Goal: Task Accomplishment & Management: Manage account settings

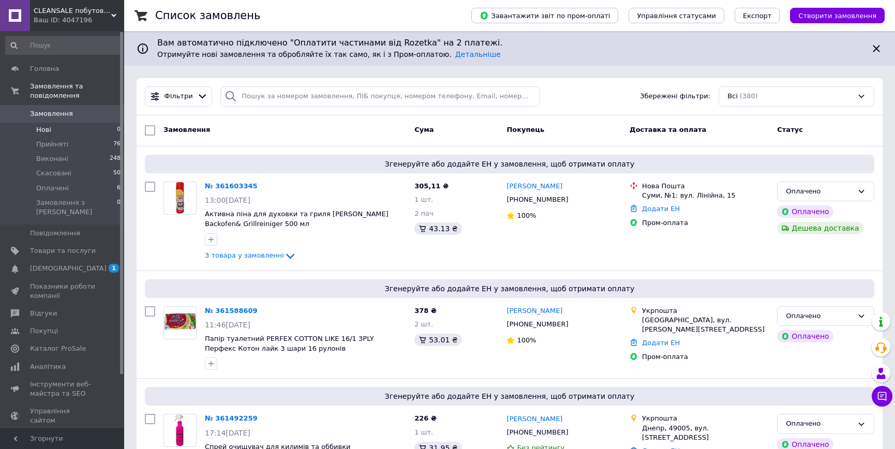
click at [53, 123] on li "Нові 0" at bounding box center [63, 130] width 127 height 14
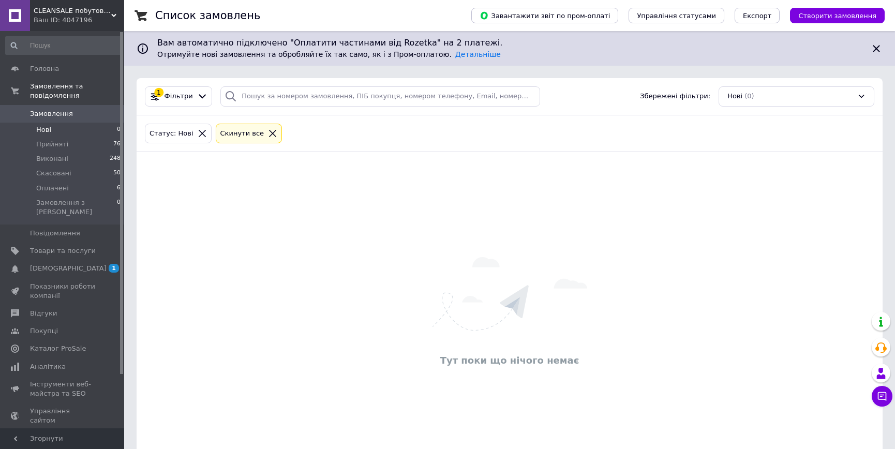
click at [65, 109] on span "Замовлення" at bounding box center [51, 113] width 43 height 9
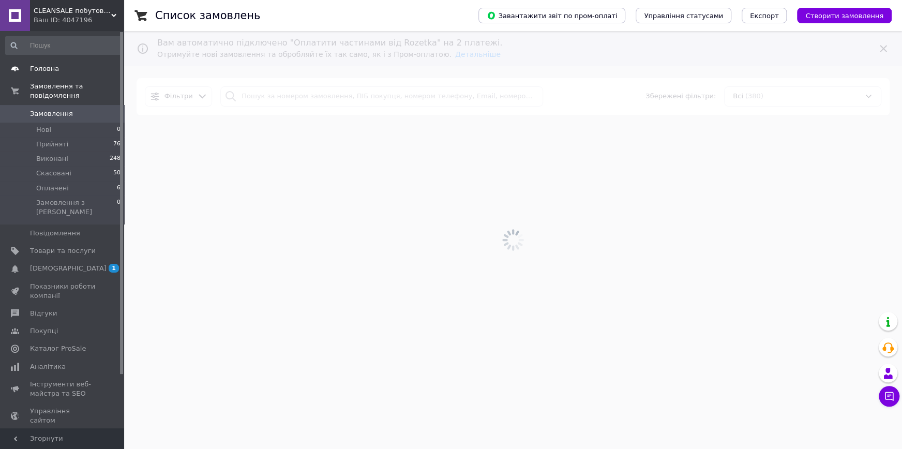
click at [53, 66] on span "Головна" at bounding box center [44, 68] width 29 height 9
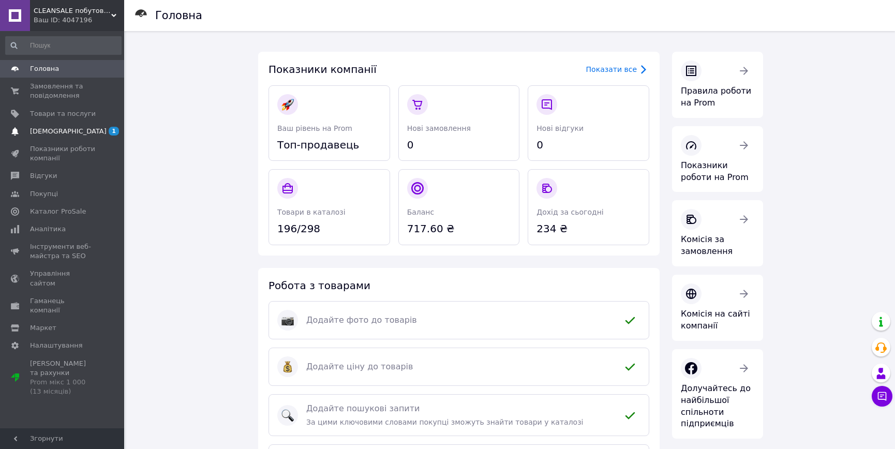
click at [72, 136] on span "[DEMOGRAPHIC_DATA]" at bounding box center [63, 131] width 66 height 9
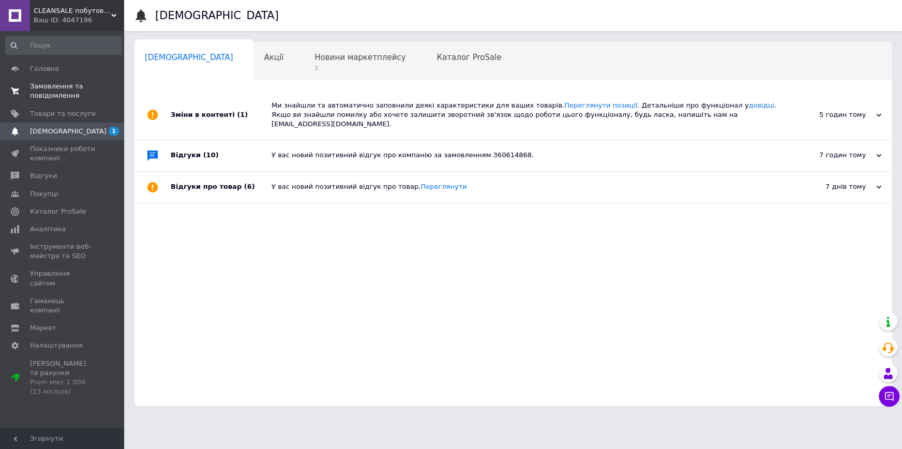
click at [76, 89] on span "Замовлення та повідомлення" at bounding box center [63, 91] width 66 height 19
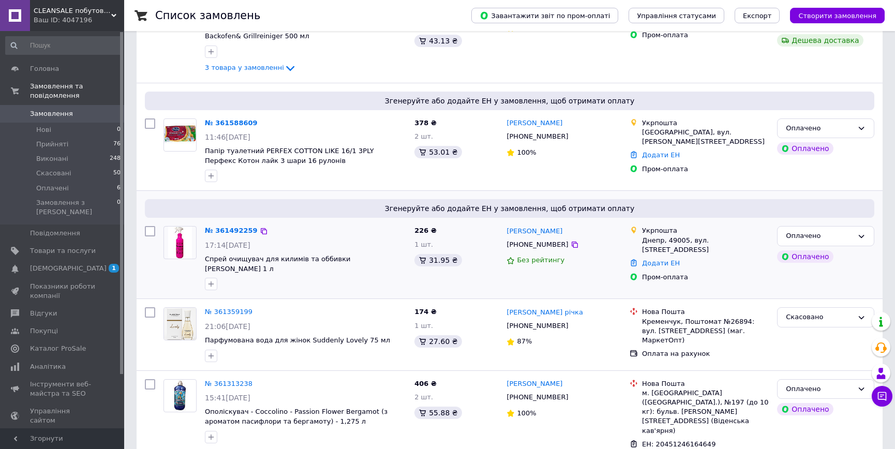
scroll to position [235, 0]
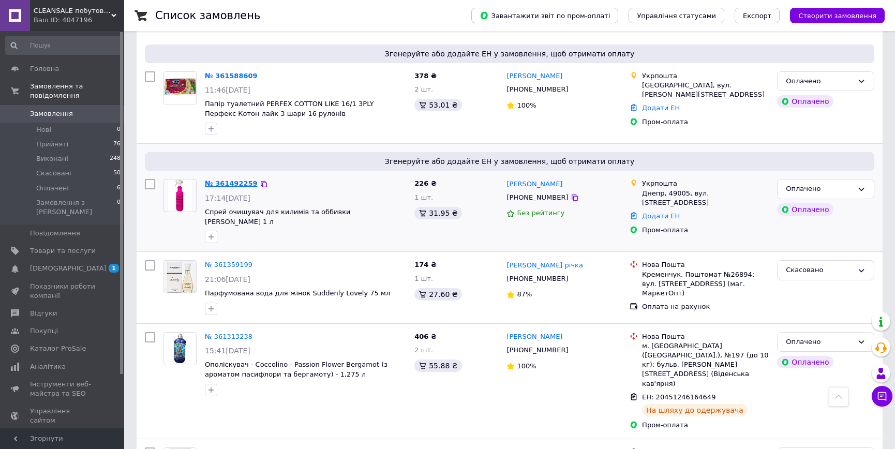
click at [230, 183] on link "№ 361492259" at bounding box center [231, 183] width 53 height 8
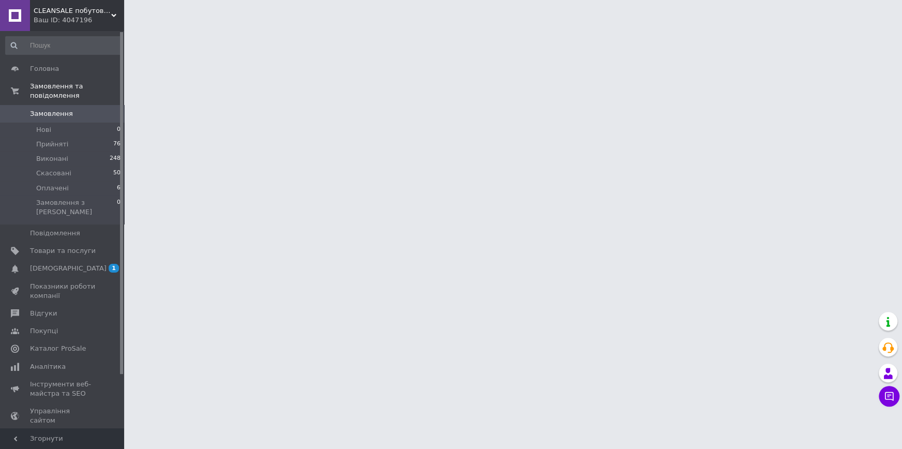
click at [58, 109] on span "Замовлення" at bounding box center [51, 113] width 43 height 9
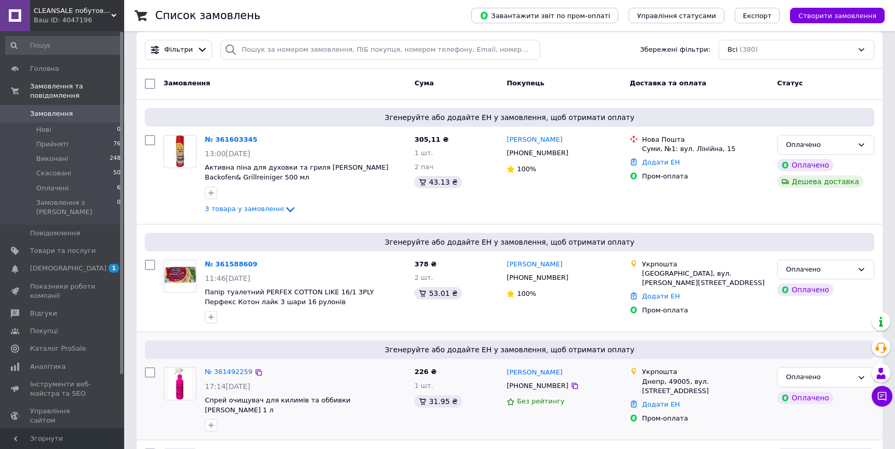
scroll to position [94, 0]
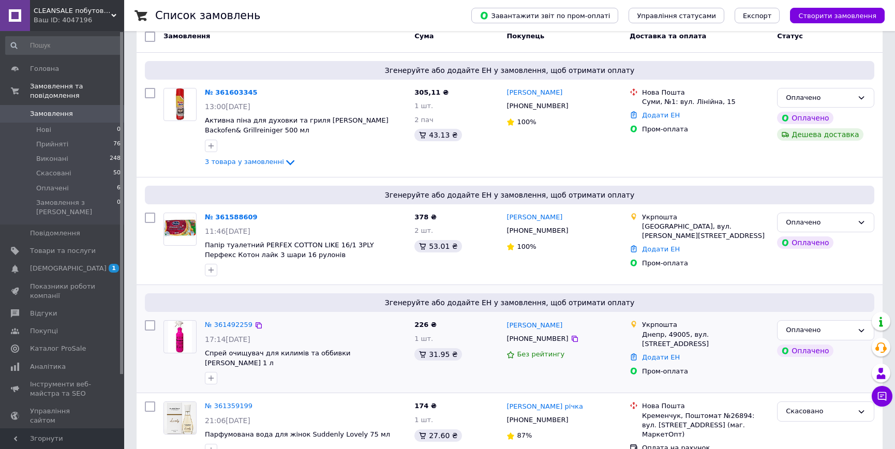
drag, startPoint x: 232, startPoint y: 323, endPoint x: 300, endPoint y: 372, distance: 83.7
click at [300, 372] on div at bounding box center [305, 378] width 205 height 17
click at [175, 333] on img at bounding box center [180, 337] width 24 height 32
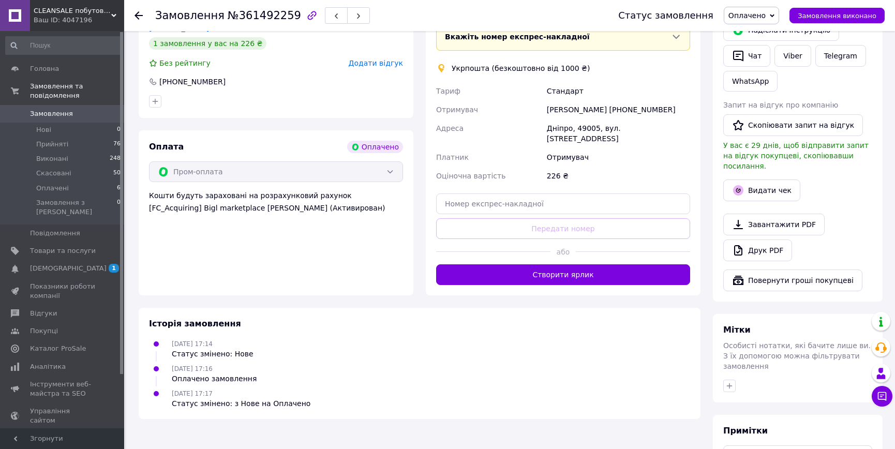
scroll to position [152, 0]
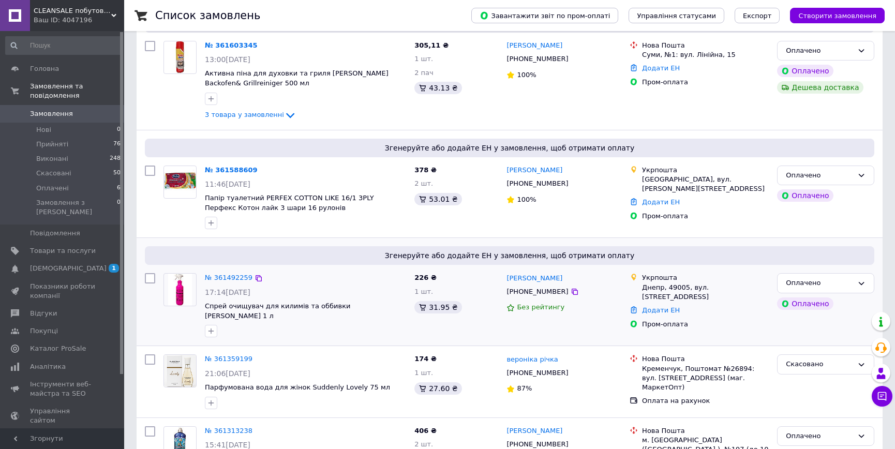
scroll to position [188, 0]
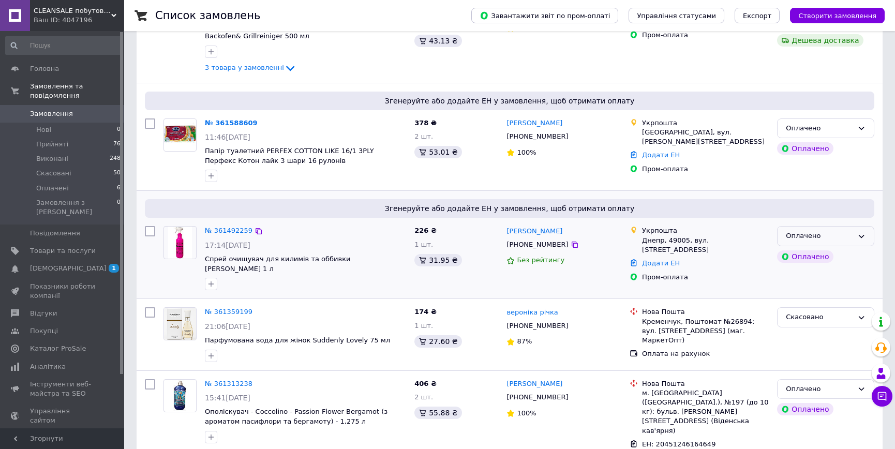
click at [845, 235] on div "Оплачено" at bounding box center [819, 236] width 67 height 11
click at [209, 281] on icon "button" at bounding box center [211, 284] width 8 height 8
click at [151, 235] on input "checkbox" at bounding box center [150, 231] width 10 height 10
click at [151, 234] on input "checkbox" at bounding box center [150, 231] width 10 height 10
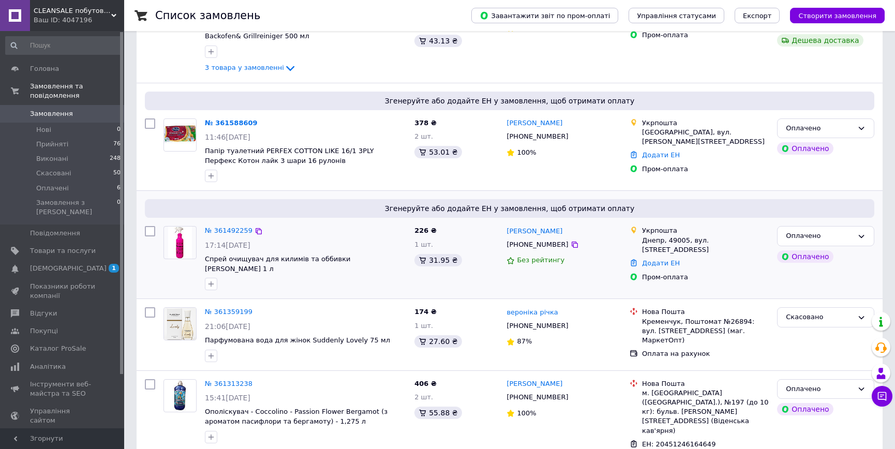
checkbox input "false"
click at [219, 230] on link "№ 361492259" at bounding box center [229, 231] width 48 height 8
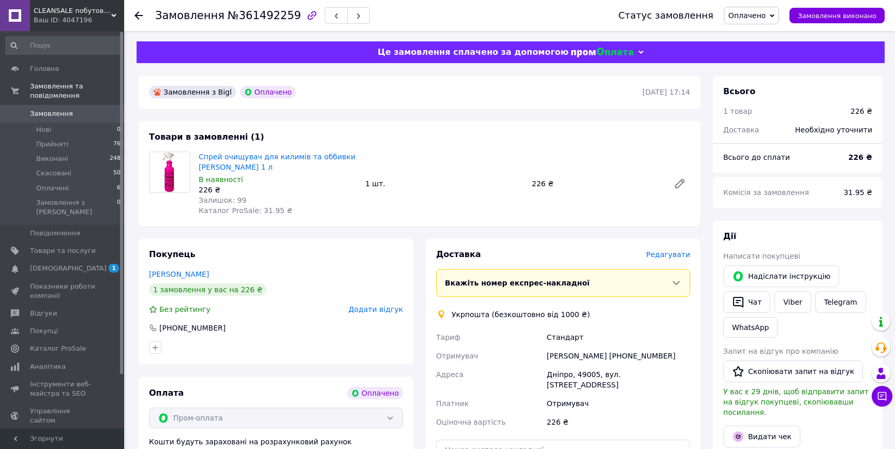
click at [673, 282] on icon at bounding box center [675, 283] width 7 height 4
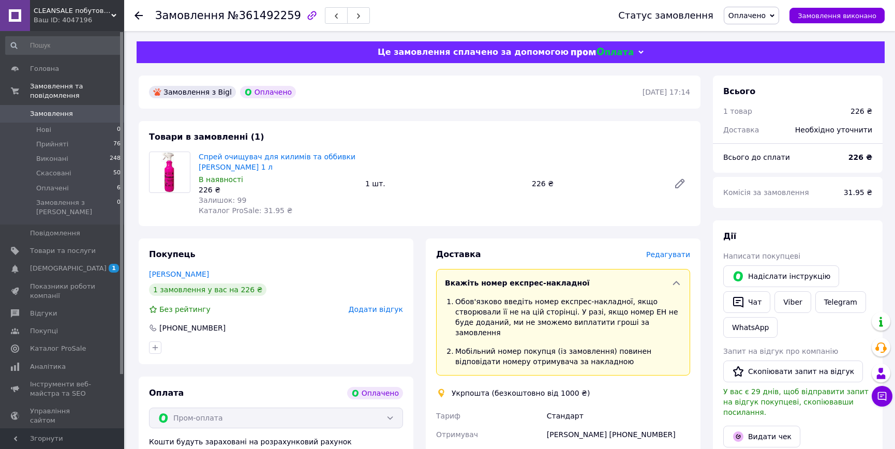
click at [673, 282] on icon at bounding box center [676, 283] width 10 height 10
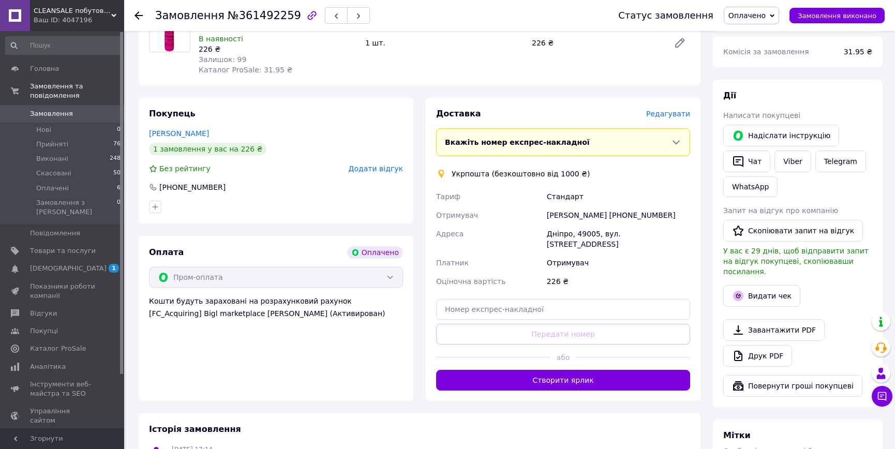
scroll to position [235, 0]
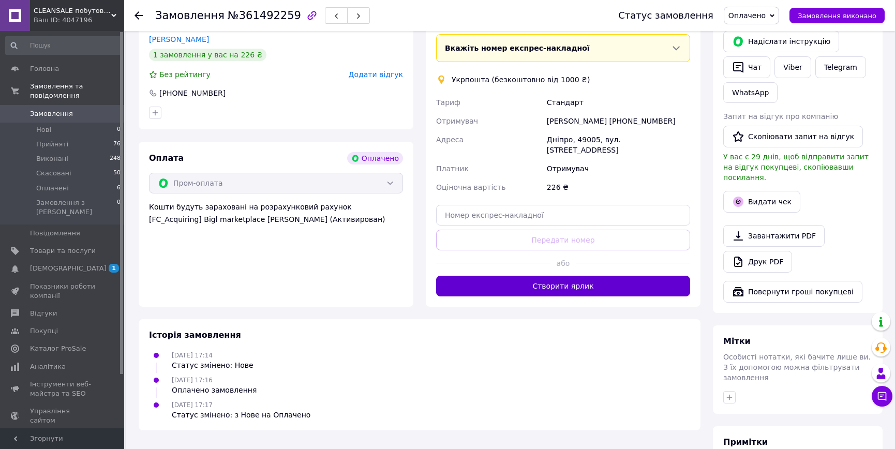
click at [500, 276] on button "Створити ярлик" at bounding box center [563, 286] width 254 height 21
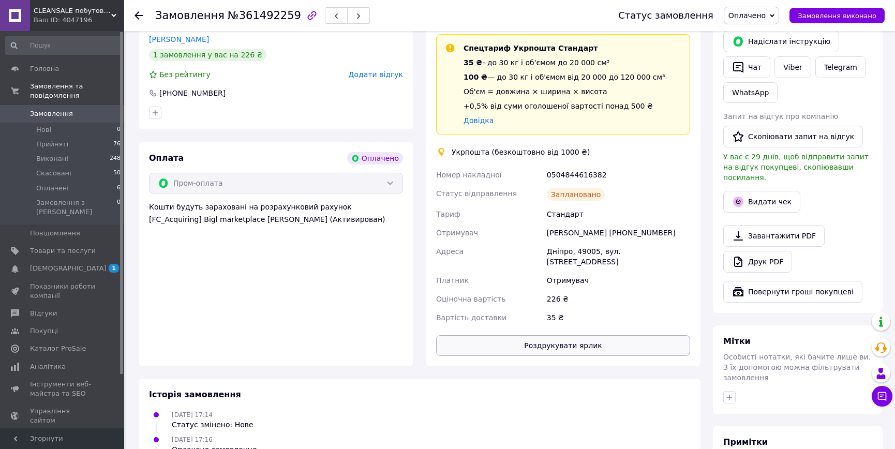
click at [521, 335] on button "Роздрукувати ярлик" at bounding box center [563, 345] width 254 height 21
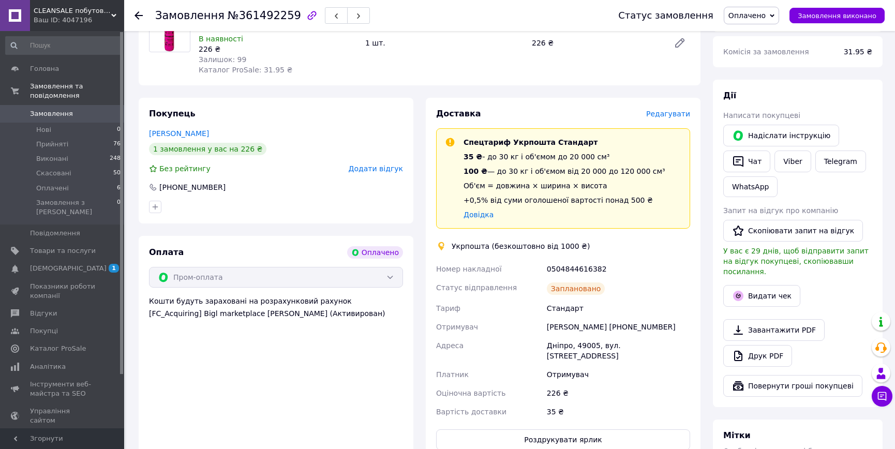
scroll to position [94, 0]
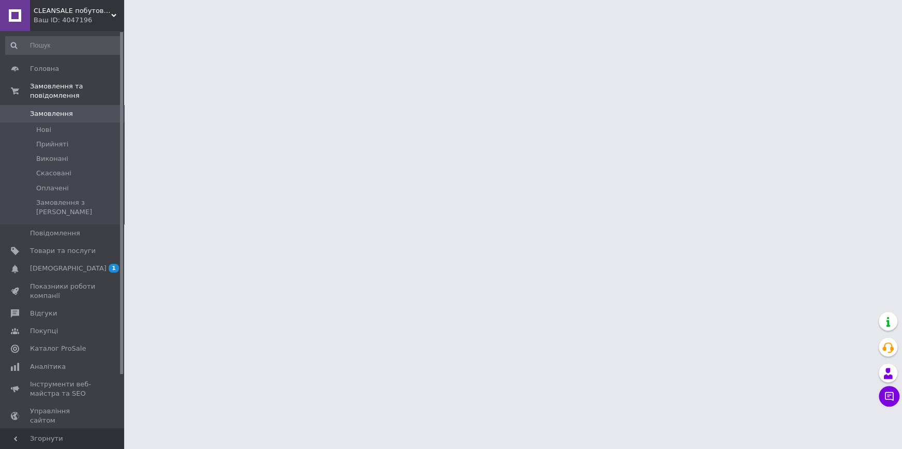
click at [59, 109] on span "Замовлення" at bounding box center [51, 113] width 43 height 9
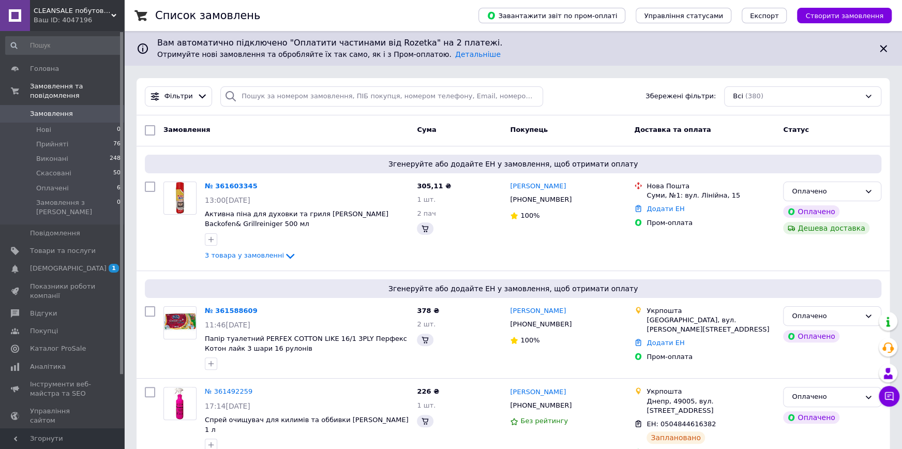
click at [62, 109] on span "Замовлення" at bounding box center [51, 113] width 43 height 9
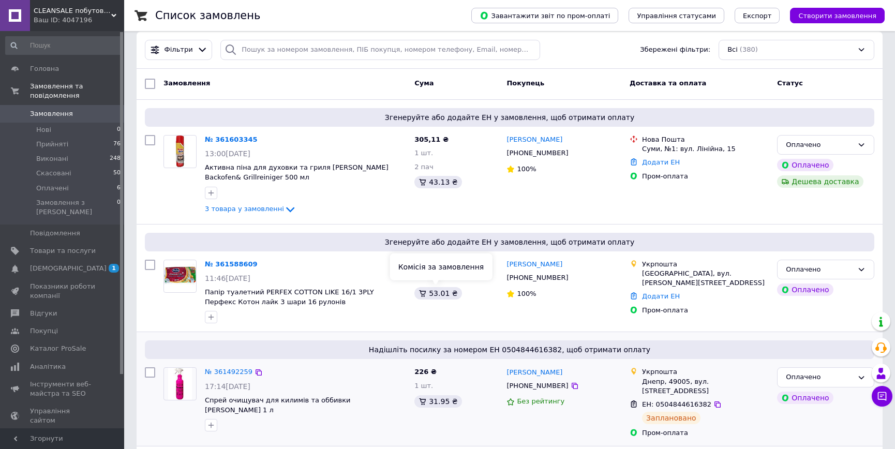
scroll to position [94, 0]
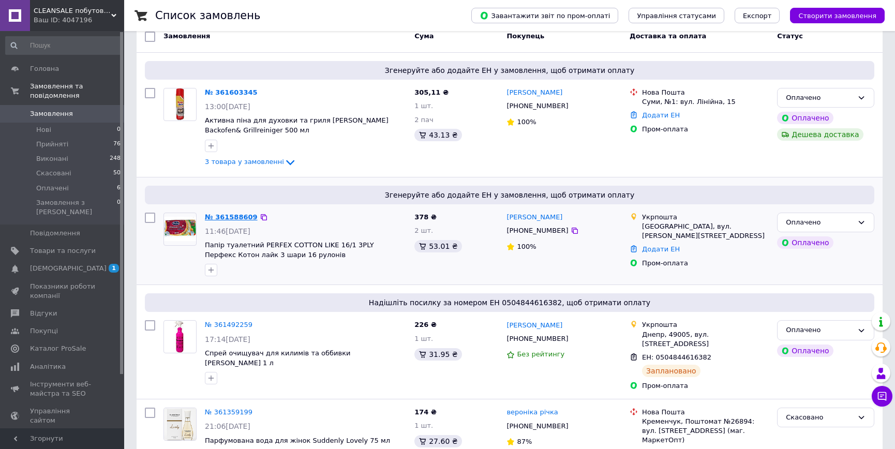
click at [215, 215] on link "№ 361588609" at bounding box center [231, 217] width 53 height 8
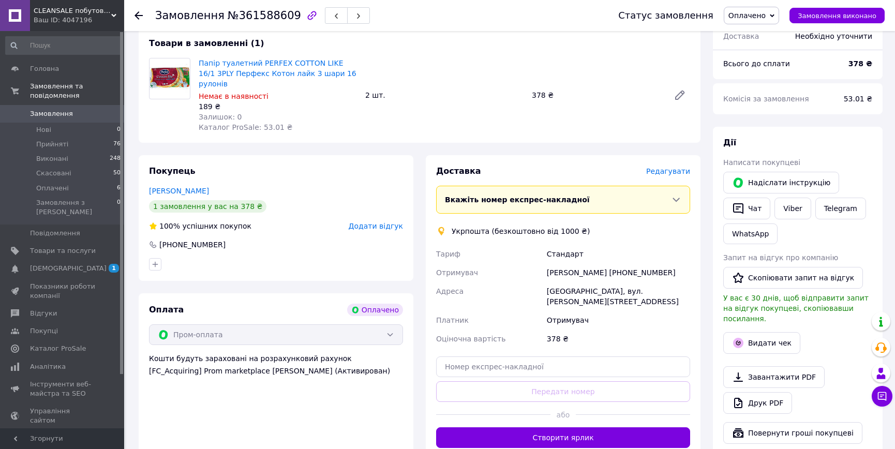
scroll to position [188, 0]
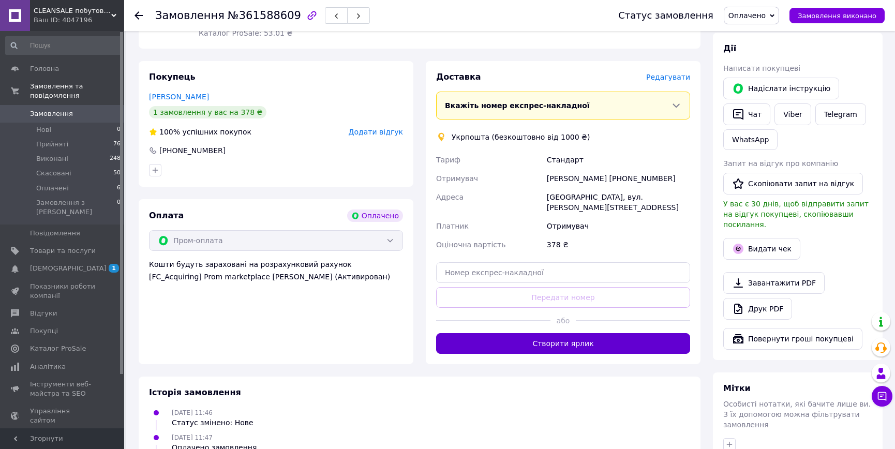
click at [557, 333] on button "Створити ярлик" at bounding box center [563, 343] width 254 height 21
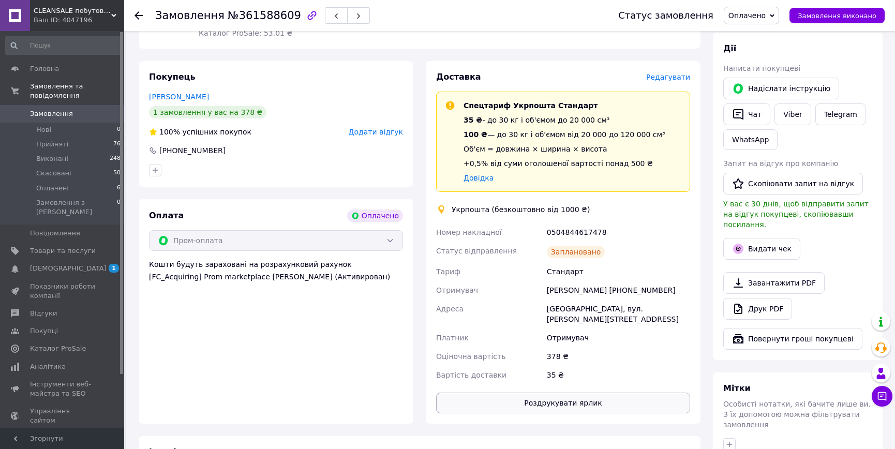
click at [576, 393] on button "Роздрукувати ярлик" at bounding box center [563, 403] width 254 height 21
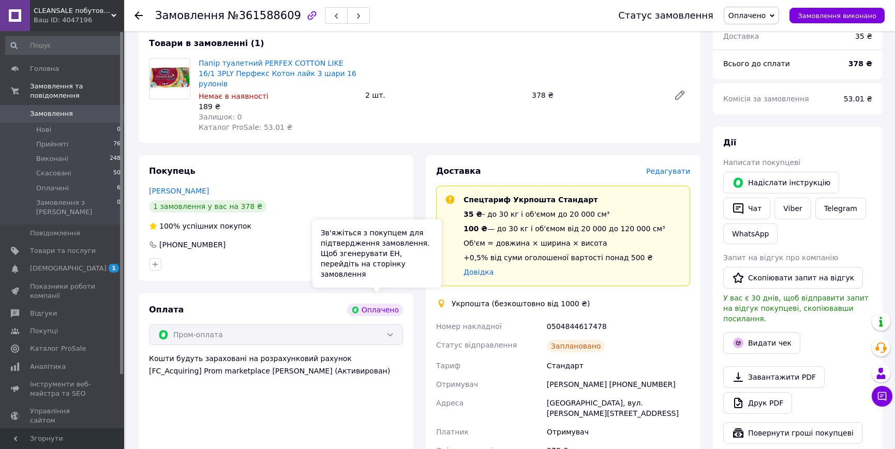
scroll to position [0, 0]
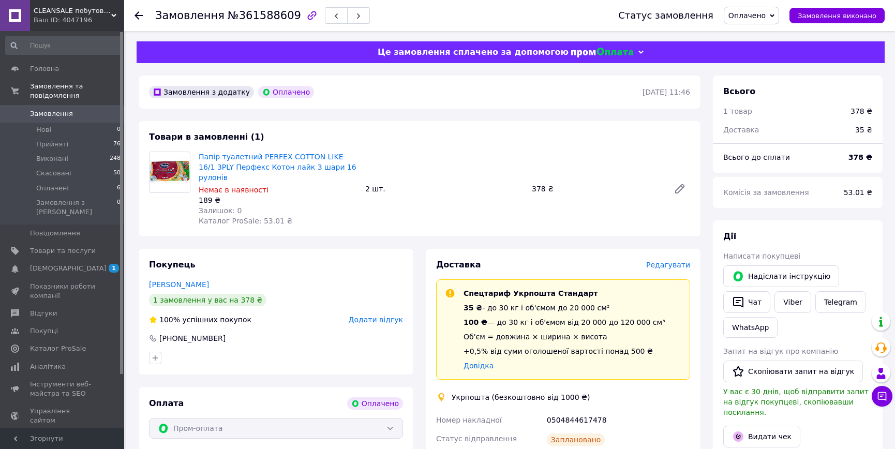
click at [57, 109] on span "Замовлення" at bounding box center [51, 113] width 43 height 9
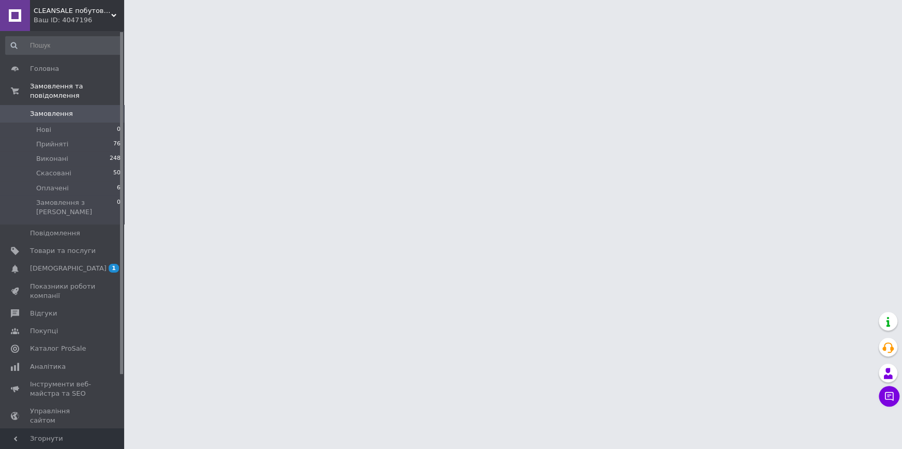
click at [89, 109] on span "Замовлення" at bounding box center [63, 113] width 66 height 9
click at [80, 109] on span "Замовлення" at bounding box center [63, 113] width 66 height 9
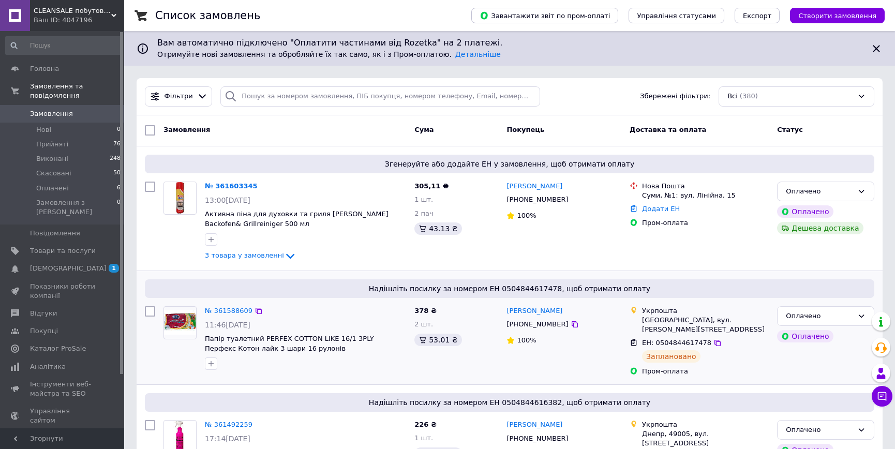
scroll to position [94, 0]
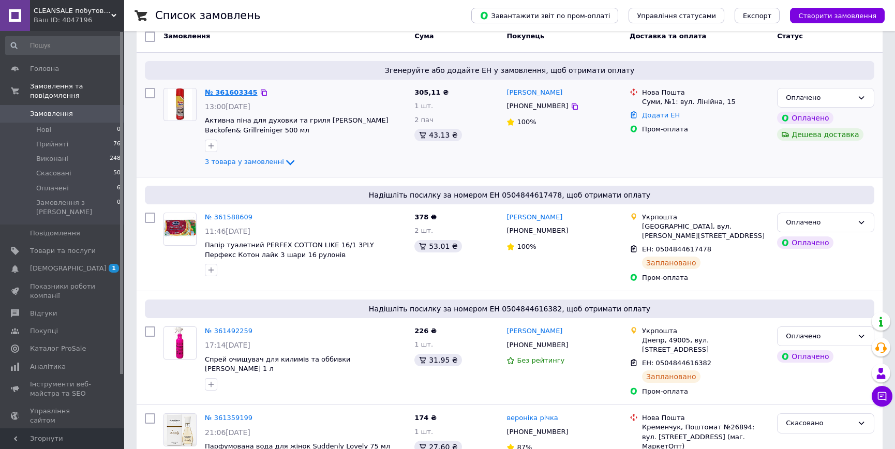
click at [247, 93] on link "№ 361603345" at bounding box center [231, 92] width 53 height 8
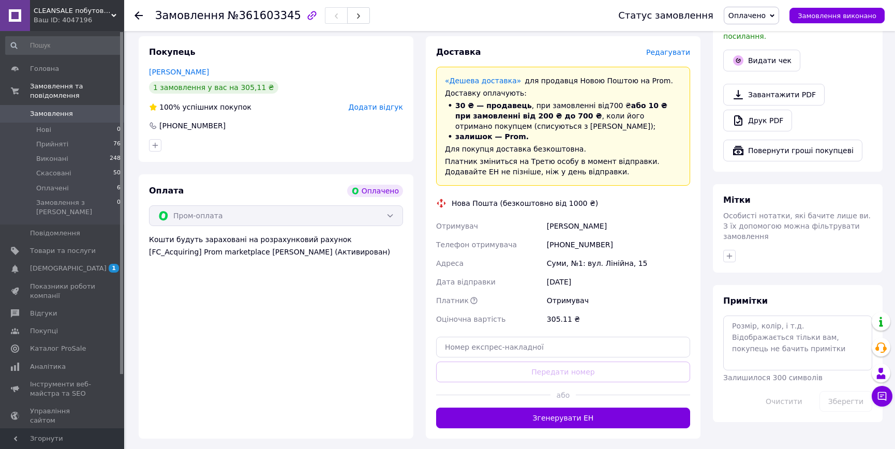
scroll to position [423, 0]
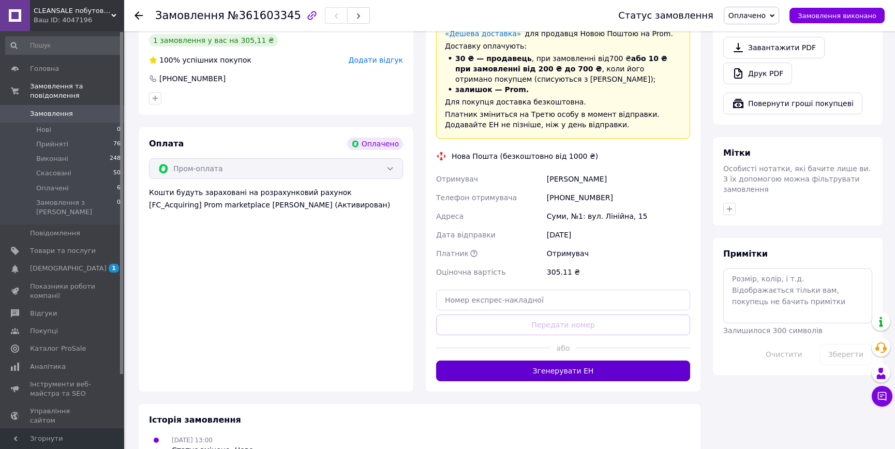
click at [601, 362] on button "Згенерувати ЕН" at bounding box center [563, 371] width 254 height 21
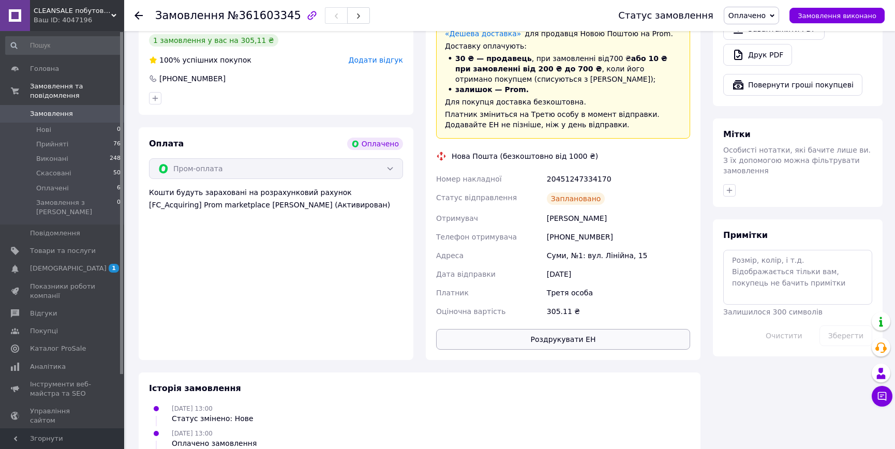
click at [519, 332] on button "Роздрукувати ЕН" at bounding box center [563, 339] width 254 height 21
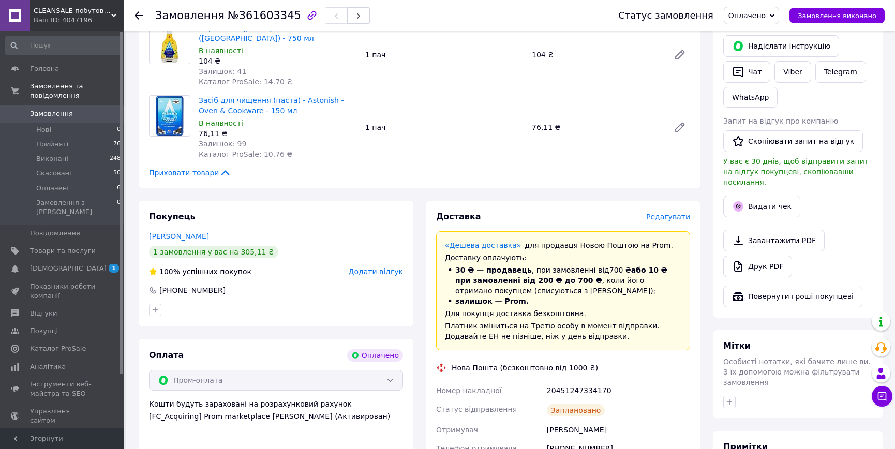
scroll to position [352, 0]
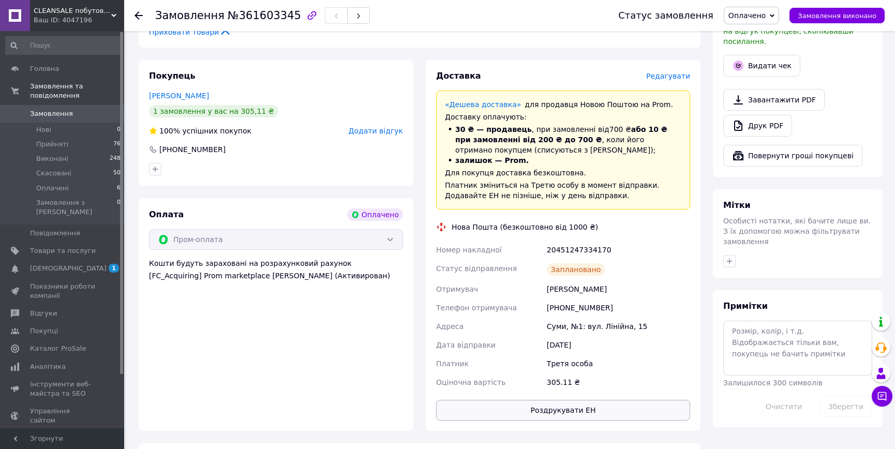
click at [533, 402] on button "Роздрукувати ЕН" at bounding box center [563, 410] width 254 height 21
click at [570, 400] on button "Роздрукувати ЕН" at bounding box center [563, 410] width 254 height 21
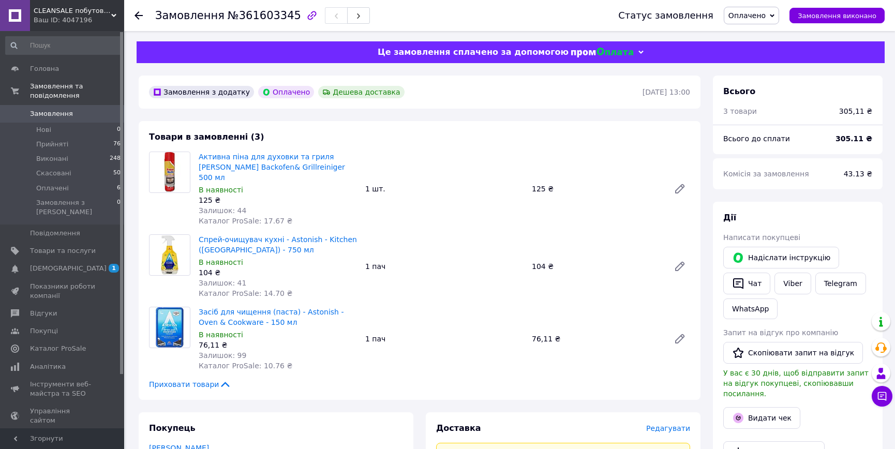
scroll to position [47, 0]
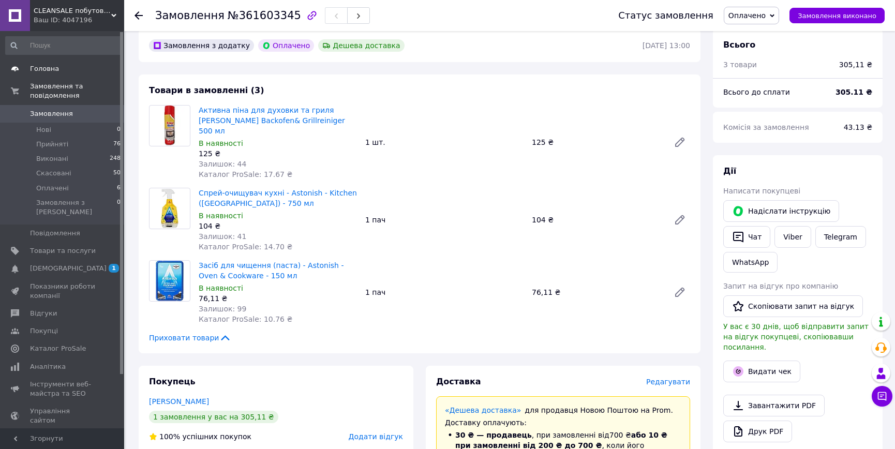
click at [59, 65] on span "Головна" at bounding box center [63, 68] width 66 height 9
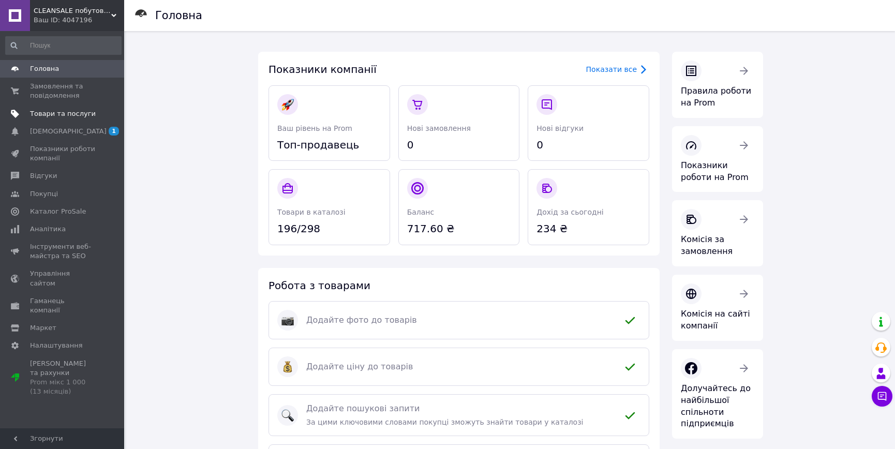
click at [57, 118] on link "Товари та послуги" at bounding box center [63, 114] width 127 height 18
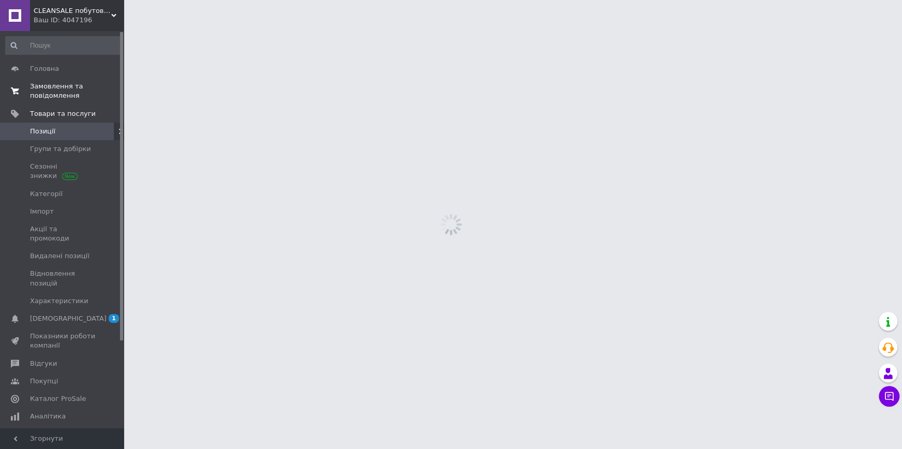
click at [62, 96] on span "Замовлення та повідомлення" at bounding box center [63, 91] width 66 height 19
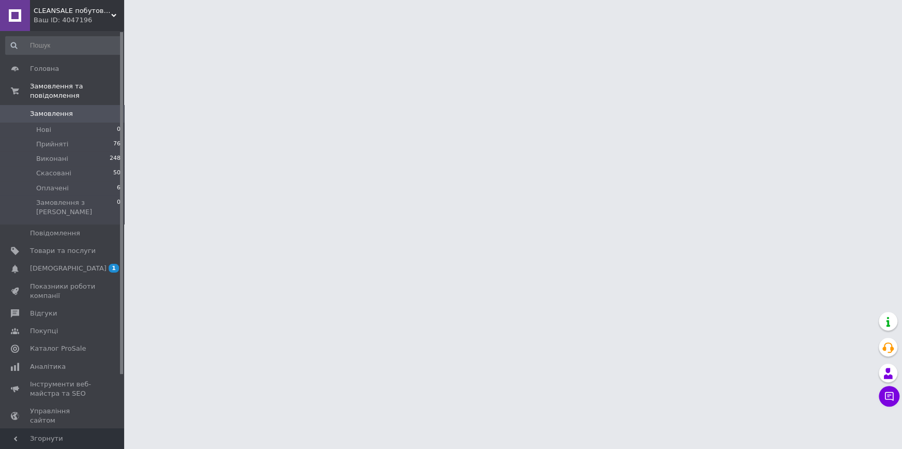
click at [65, 109] on span "Замовлення" at bounding box center [51, 113] width 43 height 9
click at [60, 109] on span "Замовлення" at bounding box center [51, 113] width 43 height 9
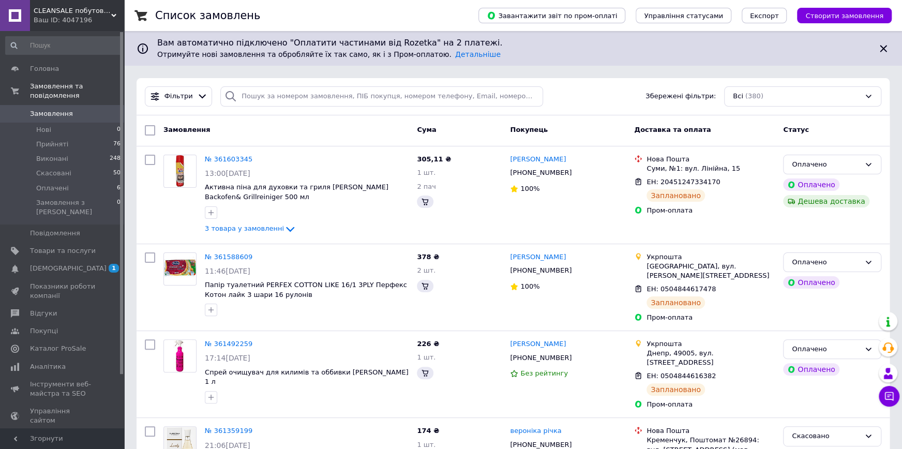
click at [57, 123] on li "Нові 0" at bounding box center [63, 130] width 127 height 14
click at [42, 125] on span "Нові" at bounding box center [43, 129] width 15 height 9
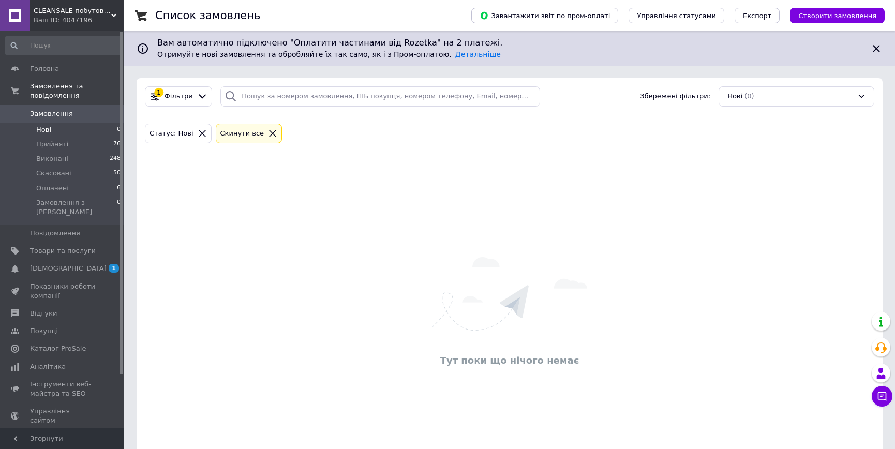
click at [54, 109] on span "Замовлення" at bounding box center [51, 113] width 43 height 9
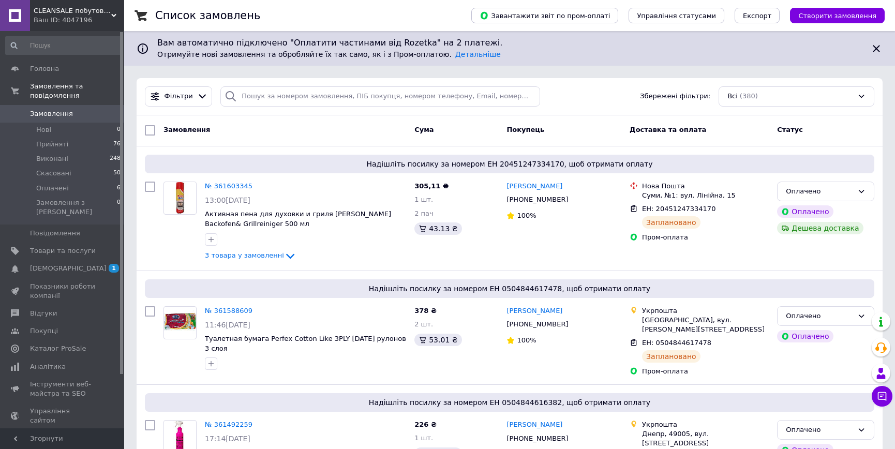
click at [70, 109] on span "Замовлення" at bounding box center [63, 113] width 66 height 9
click at [72, 264] on span "[DEMOGRAPHIC_DATA]" at bounding box center [63, 268] width 66 height 9
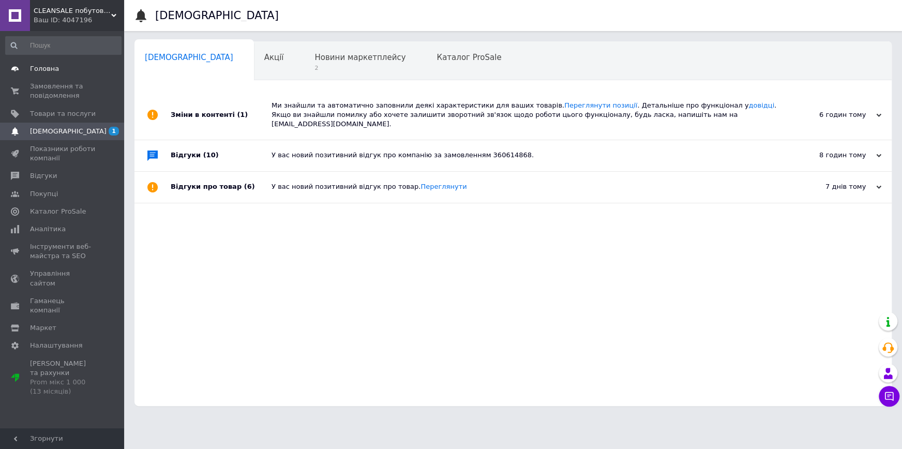
click at [74, 67] on span "Головна" at bounding box center [63, 68] width 66 height 9
